Goal: Check status

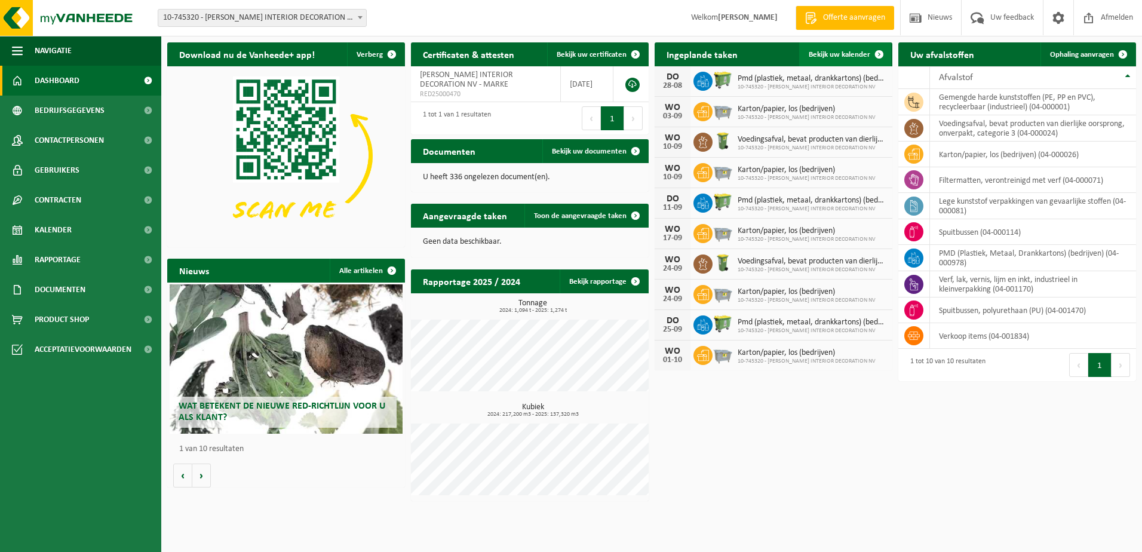
click at [877, 53] on span at bounding box center [879, 54] width 24 height 24
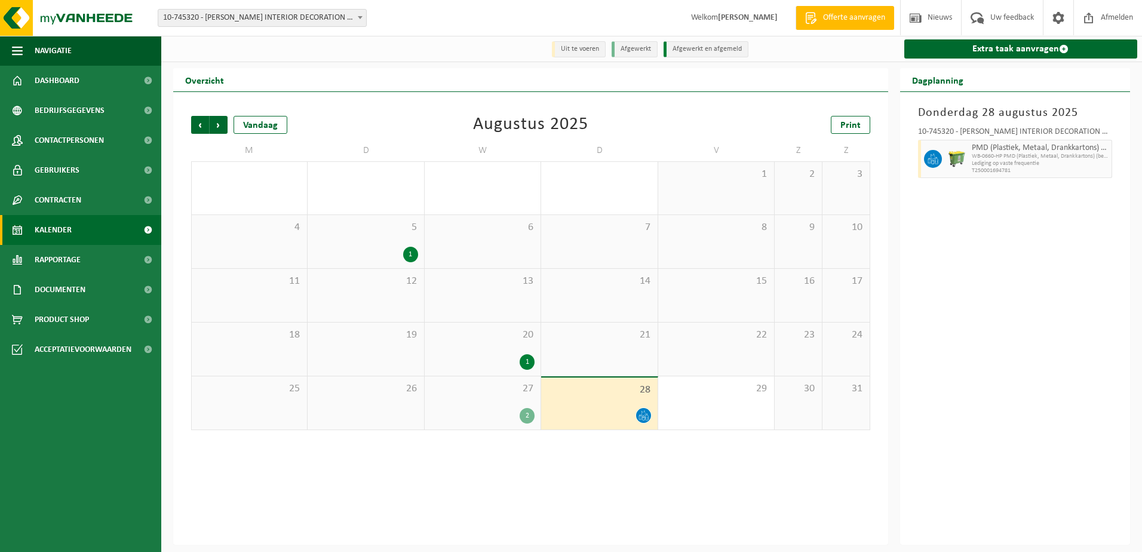
click at [527, 417] on div "2" at bounding box center [527, 416] width 15 height 16
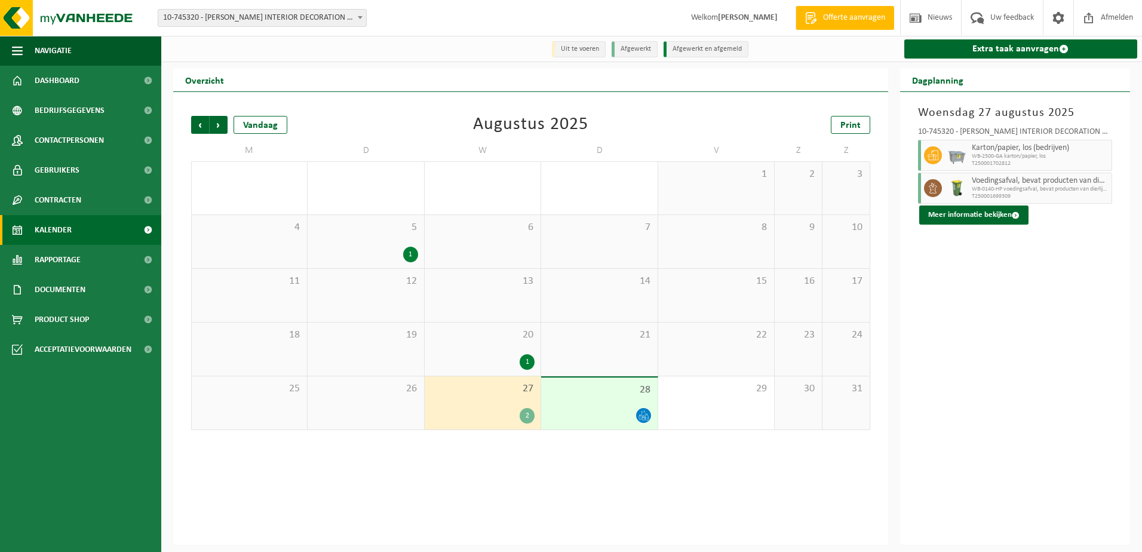
click at [530, 363] on div "1" at bounding box center [527, 362] width 15 height 16
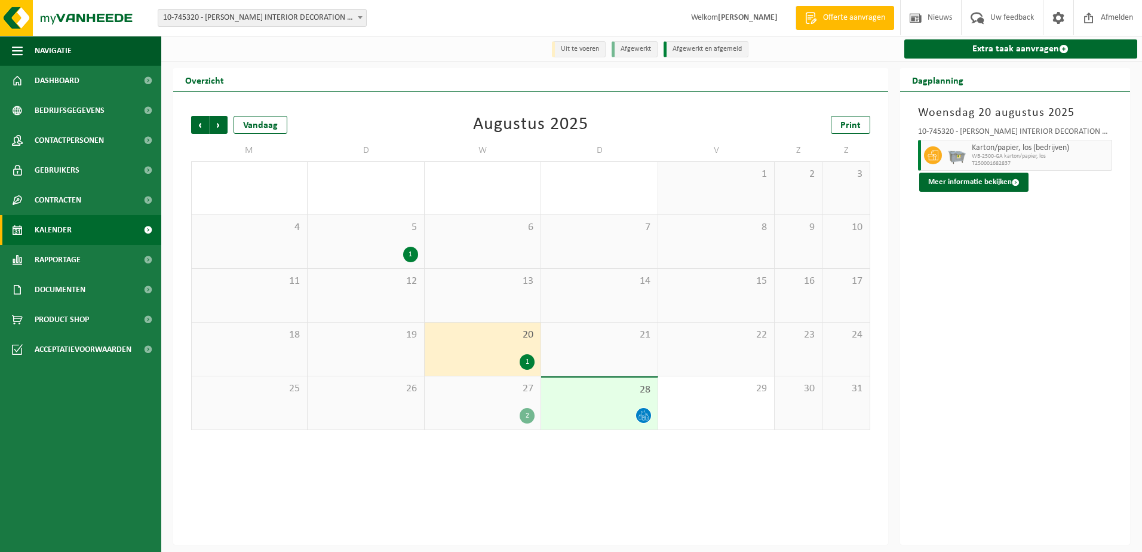
click at [521, 416] on div "2" at bounding box center [527, 416] width 15 height 16
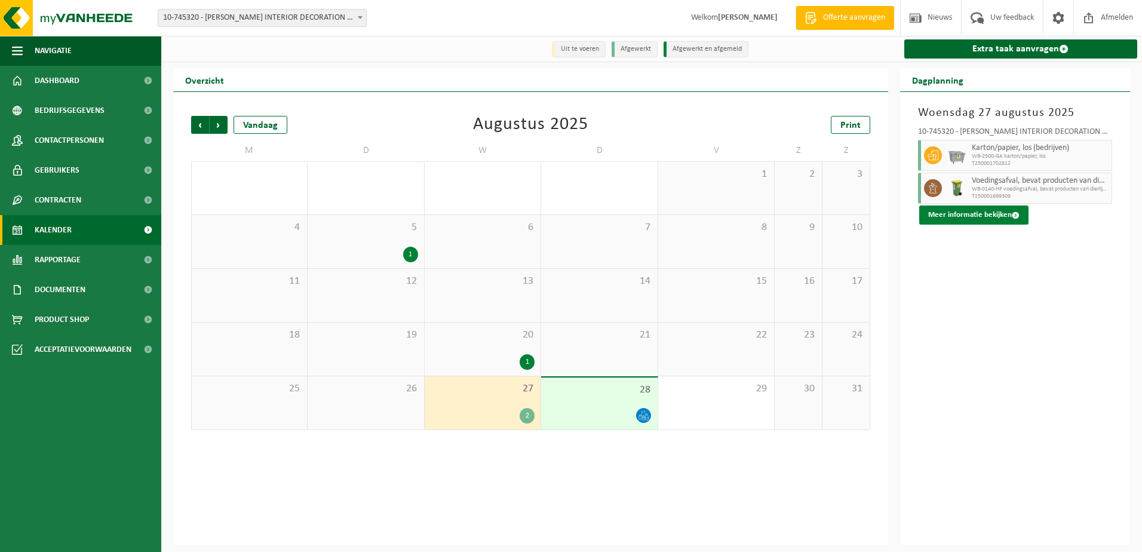
click at [955, 216] on button "Meer informatie bekijken" at bounding box center [973, 214] width 109 height 19
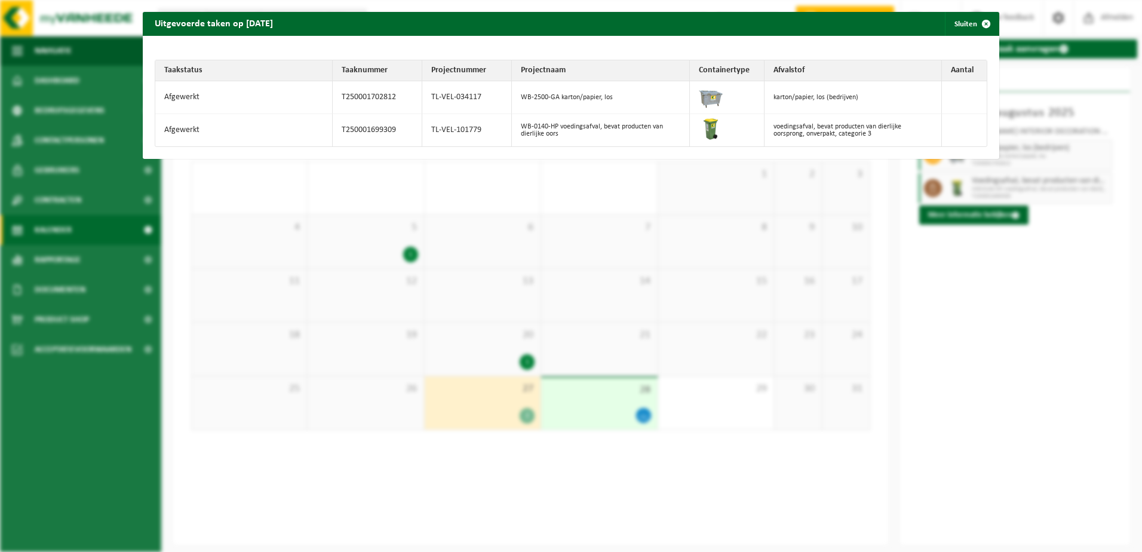
click at [189, 97] on td "Afgewerkt" at bounding box center [243, 97] width 177 height 33
click at [813, 99] on td "karton/papier, los (bedrijven)" at bounding box center [852, 97] width 177 height 33
click at [979, 23] on span "button" at bounding box center [986, 24] width 24 height 24
